Goal: Find contact information: Find contact information

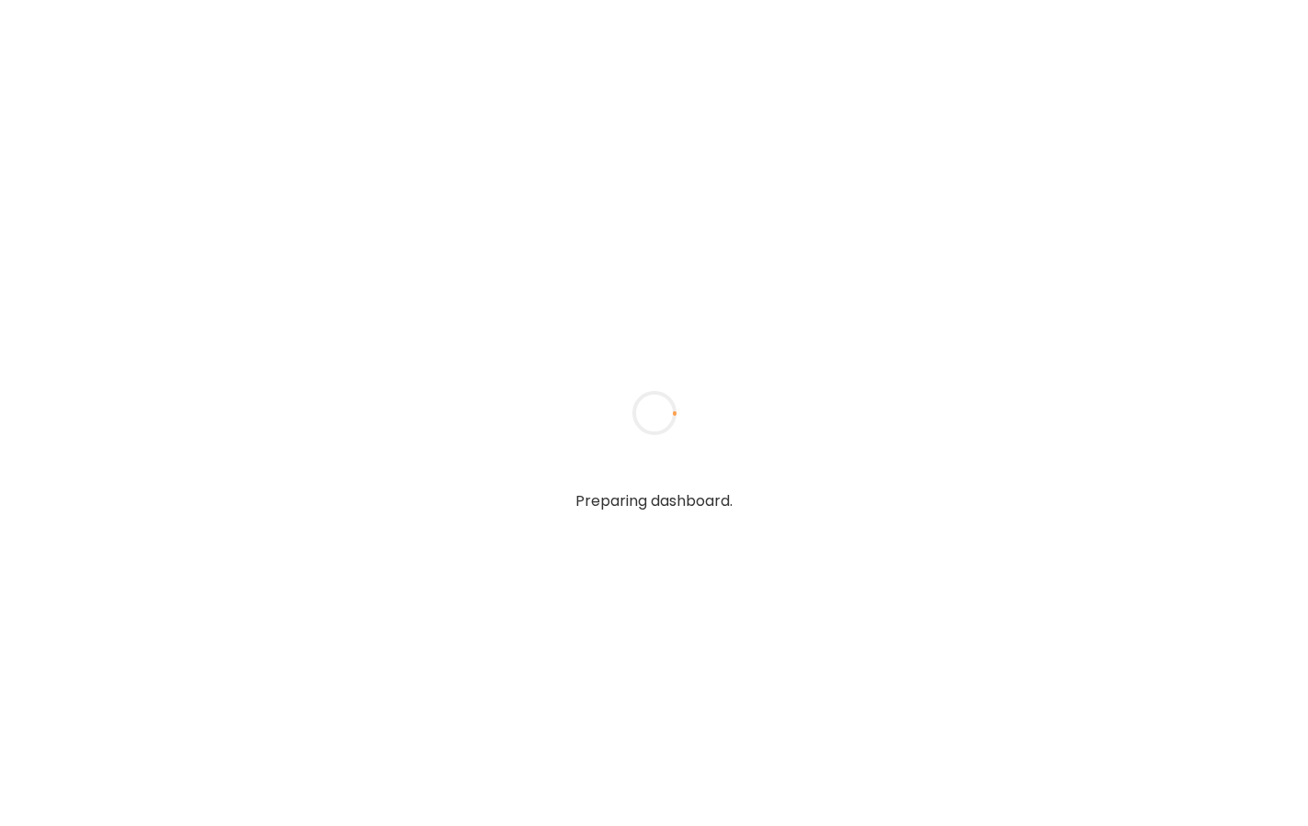
type input "**********"
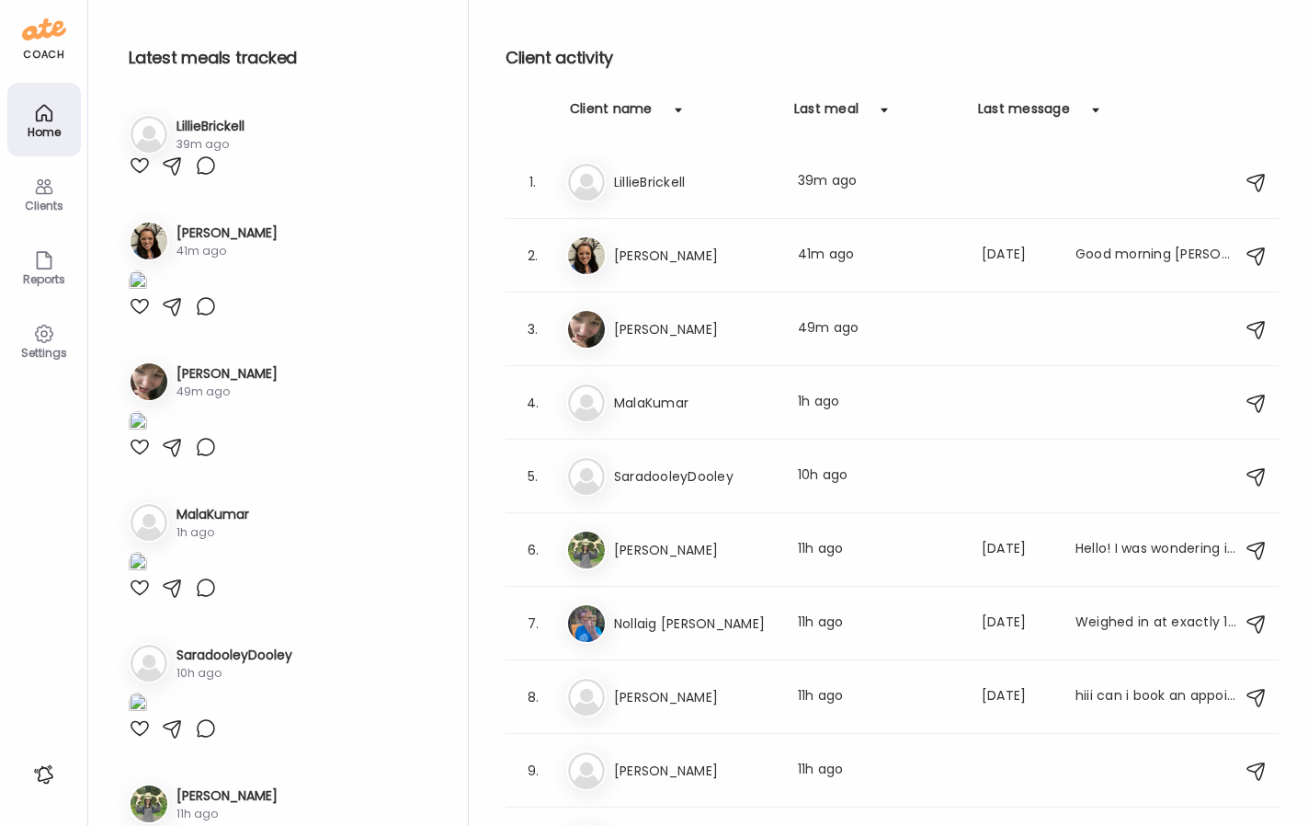
type input "**********"
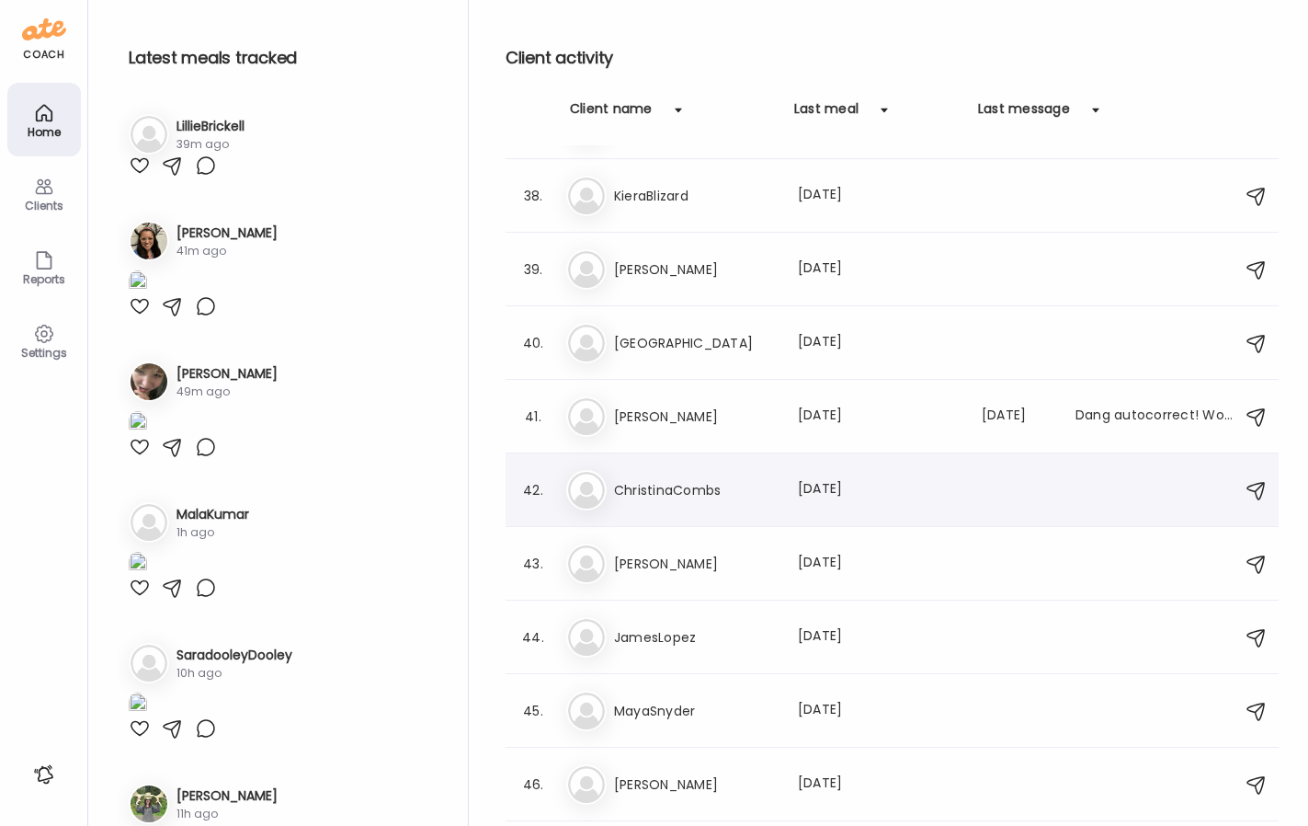
click at [684, 470] on div "Ch ChristinaCombs Last meal: [DATE]" at bounding box center [894, 490] width 657 height 40
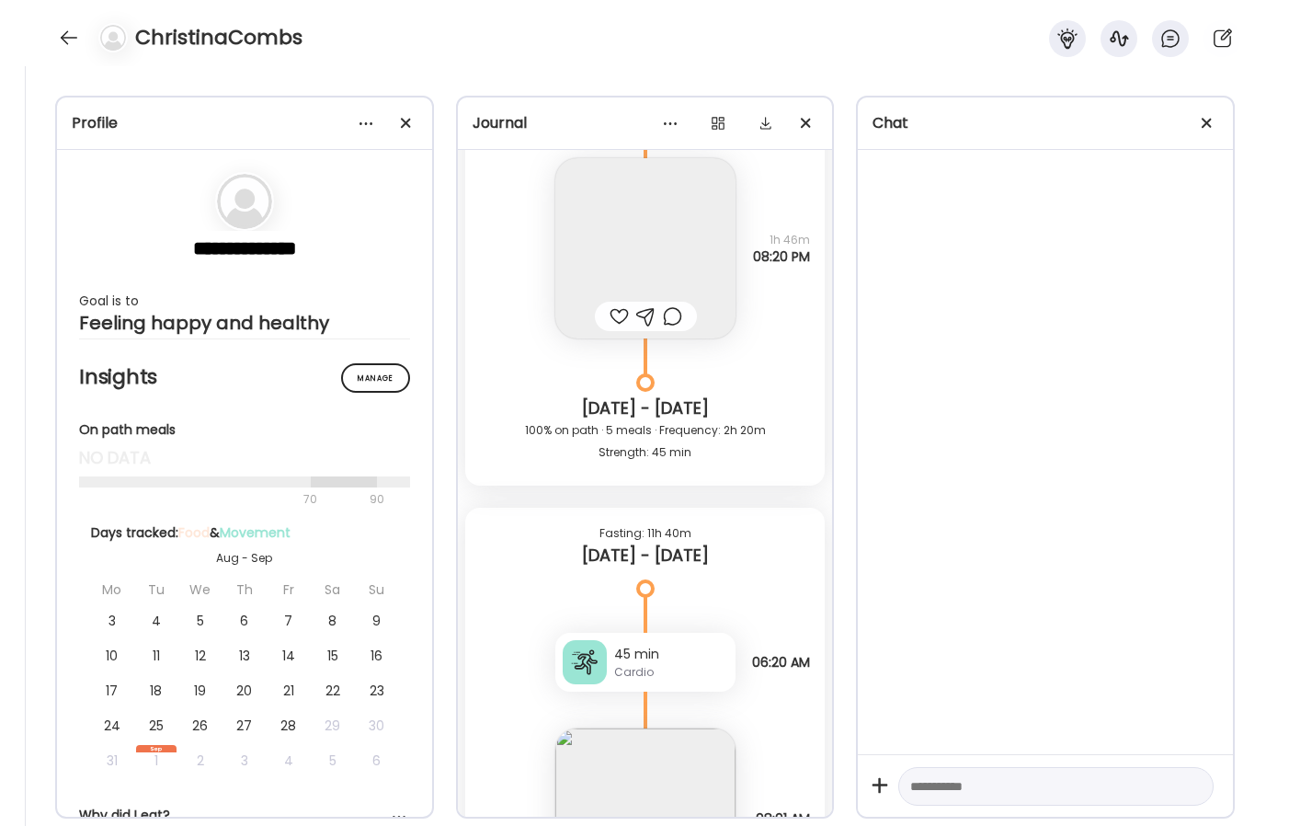
scroll to position [4435, 0]
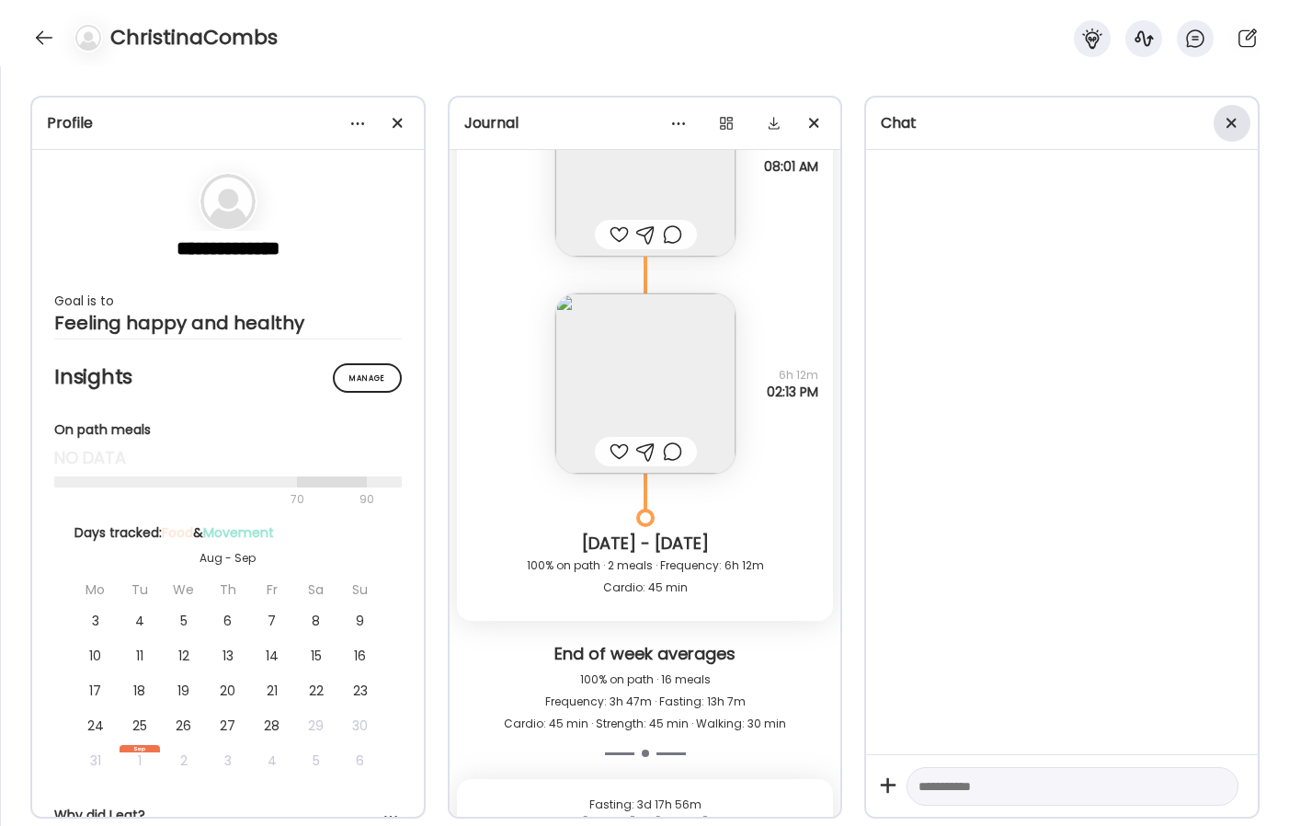
click at [1234, 127] on span at bounding box center [1232, 123] width 10 height 10
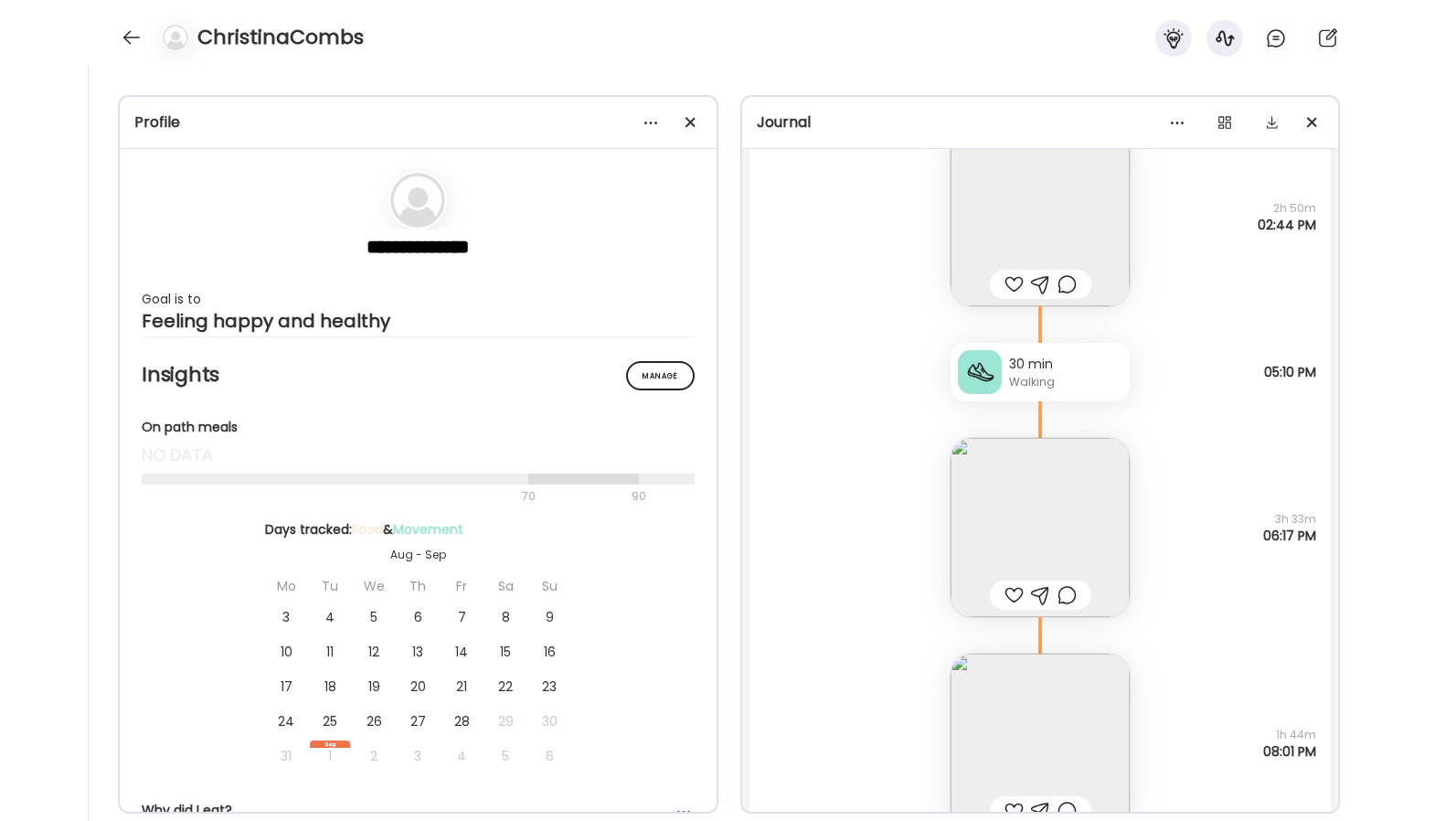
scroll to position [1834, 0]
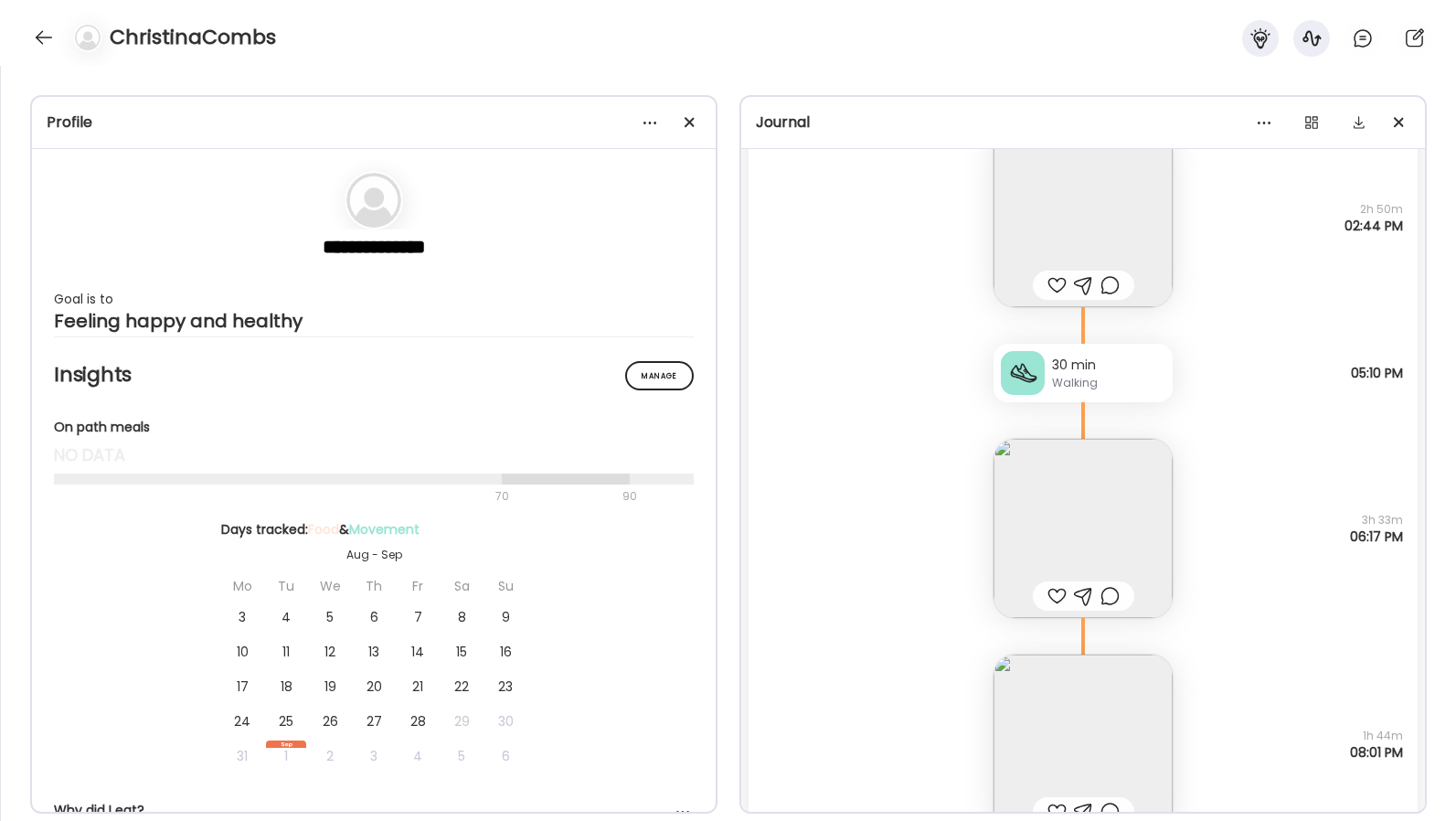
click at [59, 32] on div at bounding box center [83, 37] width 51 height 29
click at [44, 37] on div at bounding box center [43, 37] width 29 height 29
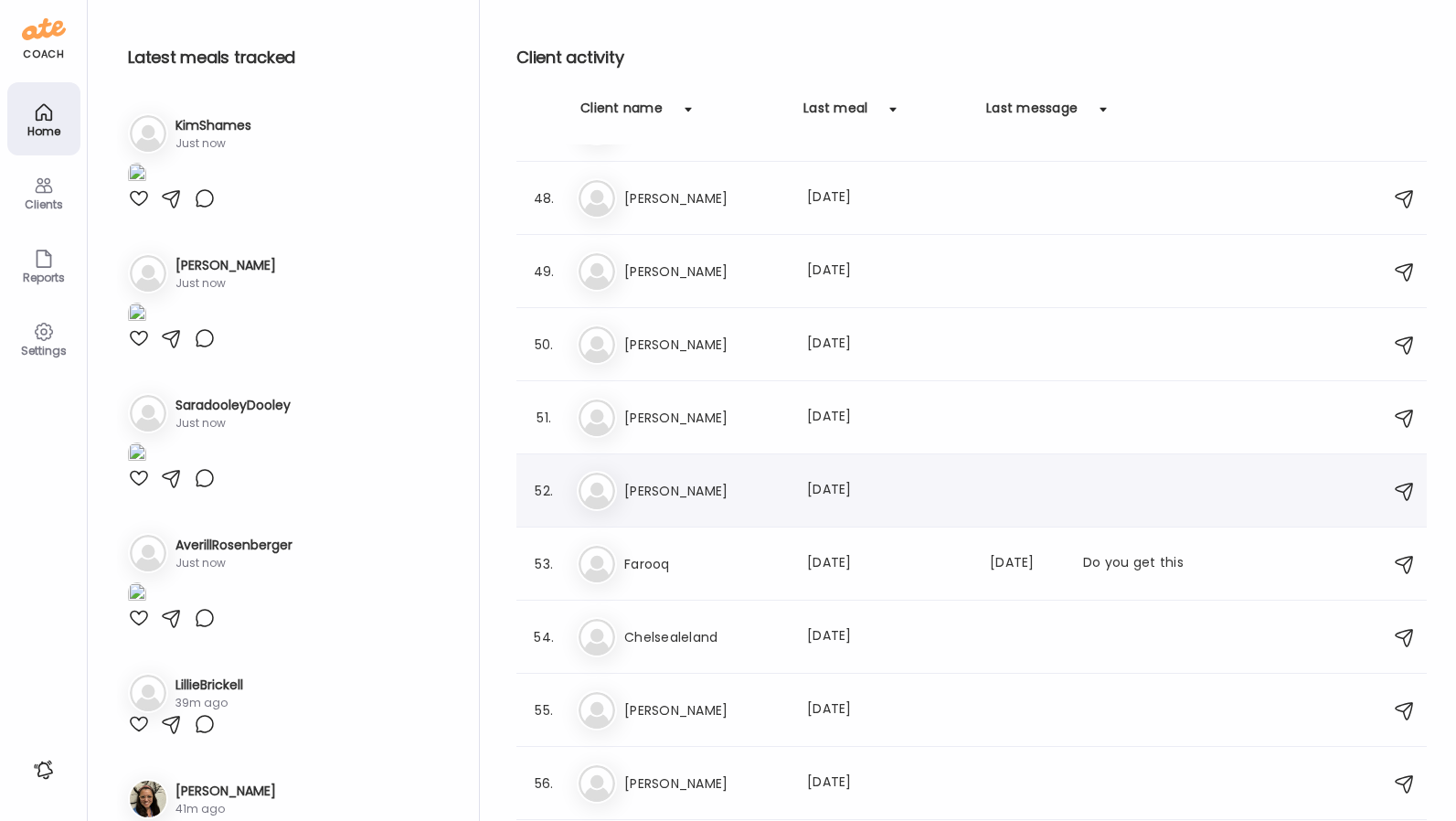
scroll to position [1814, 0]
click at [734, 494] on h3 "[PERSON_NAME]" at bounding box center [705, 487] width 161 height 22
click at [734, 454] on div at bounding box center [728, 410] width 87 height 87
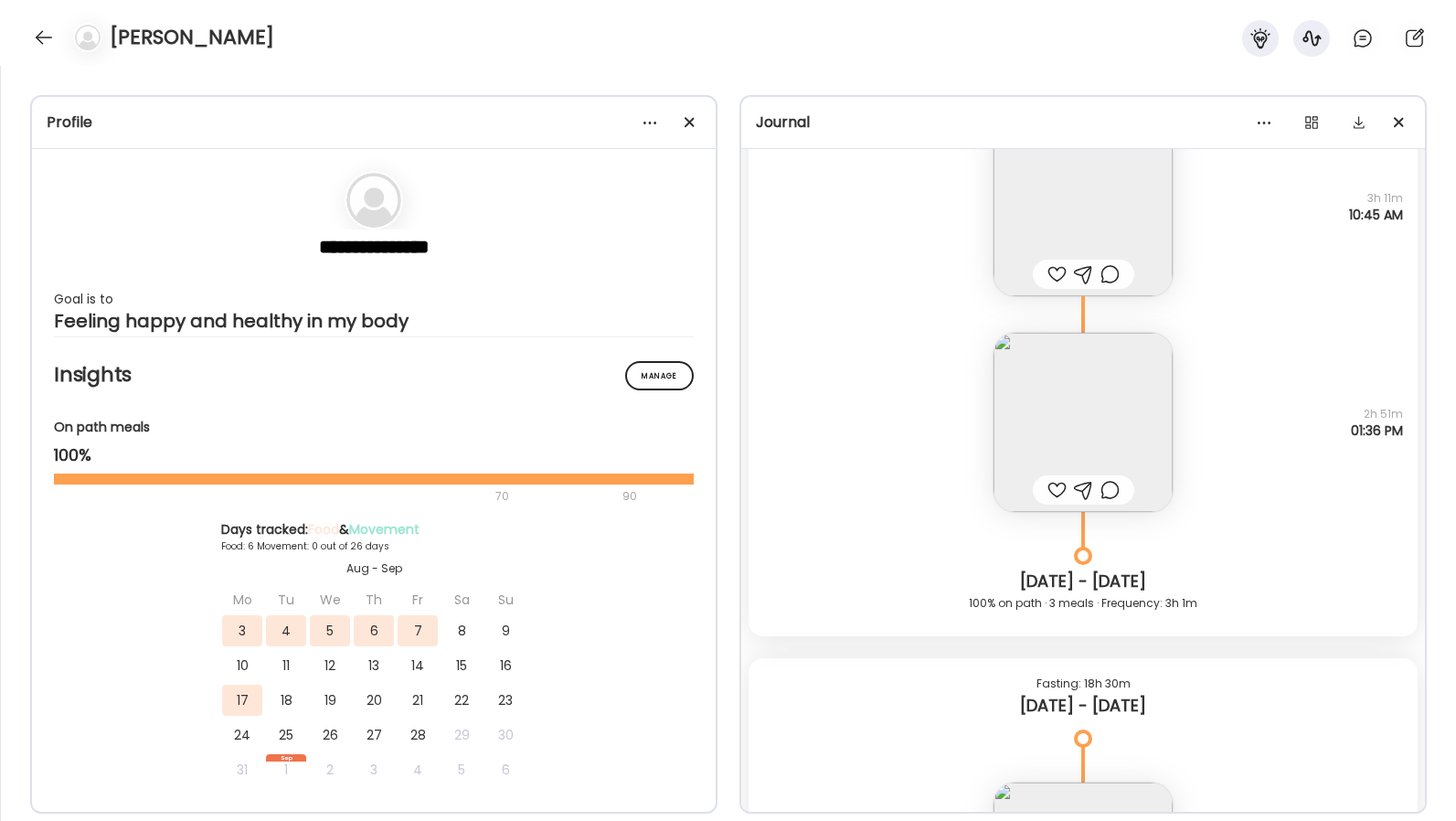
scroll to position [9310, 0]
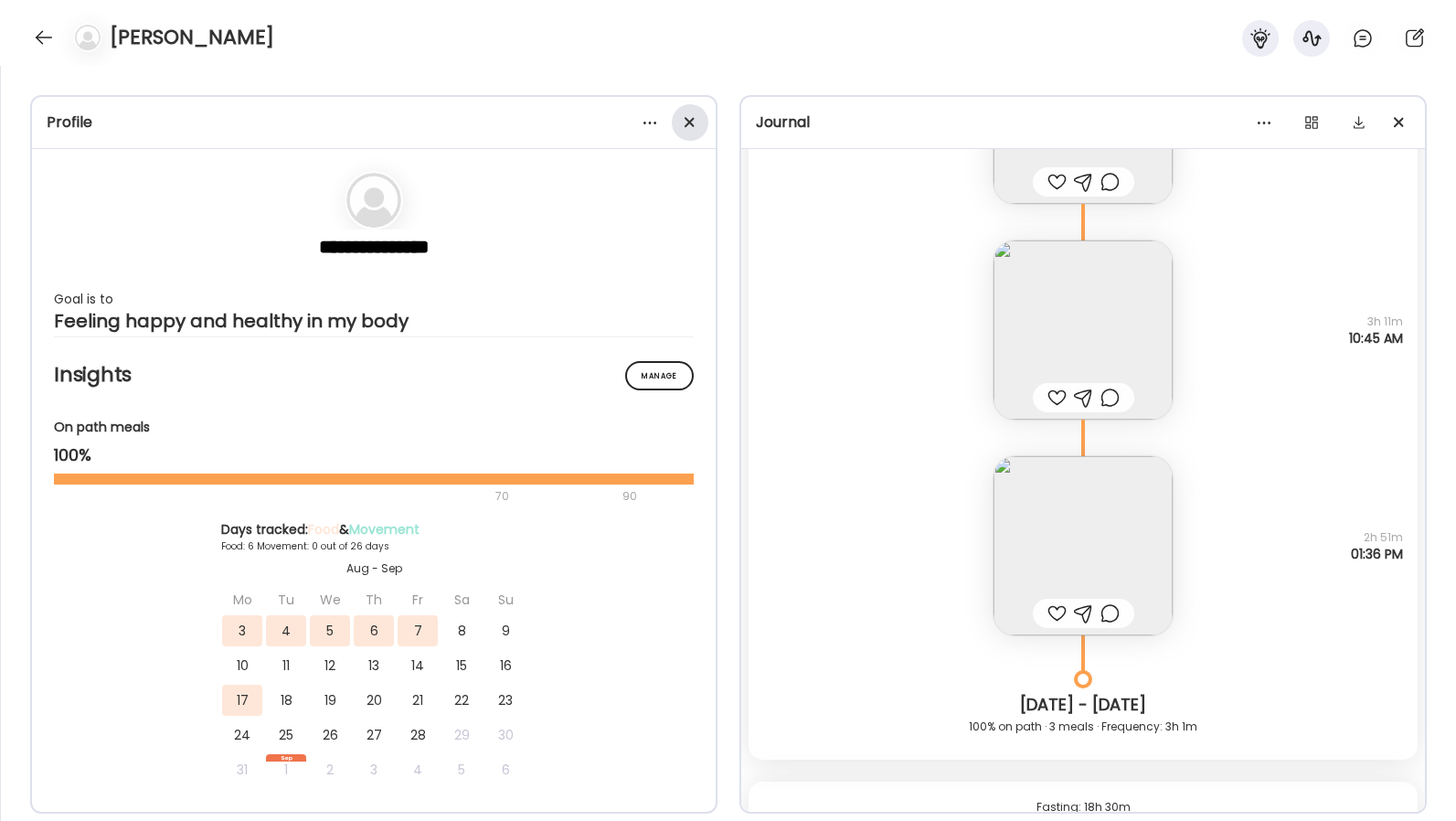
click at [692, 119] on span at bounding box center [690, 122] width 10 height 10
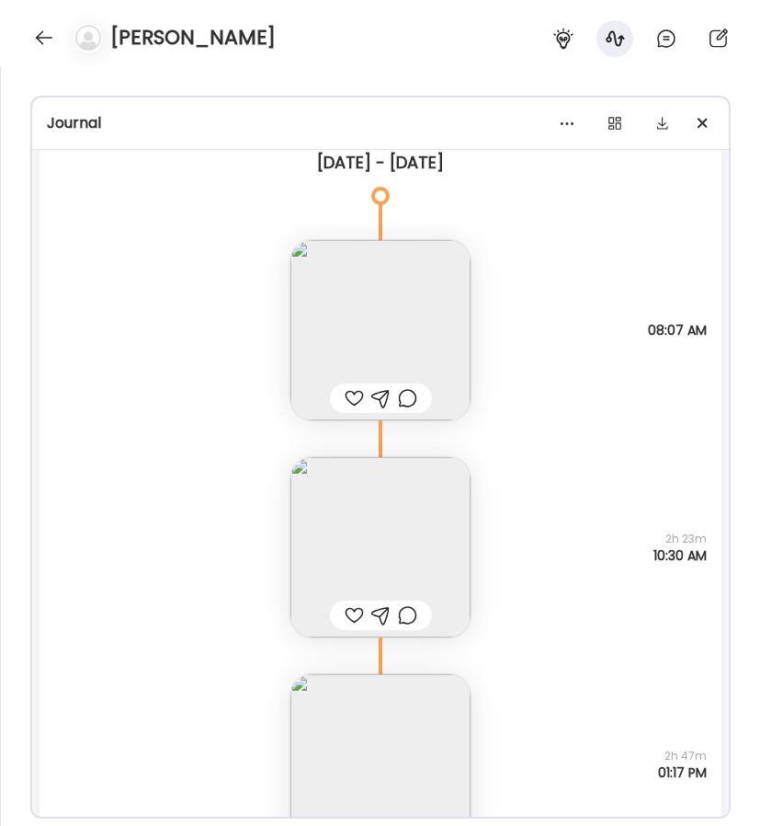
scroll to position [10178, 0]
